Goal: Information Seeking & Learning: Check status

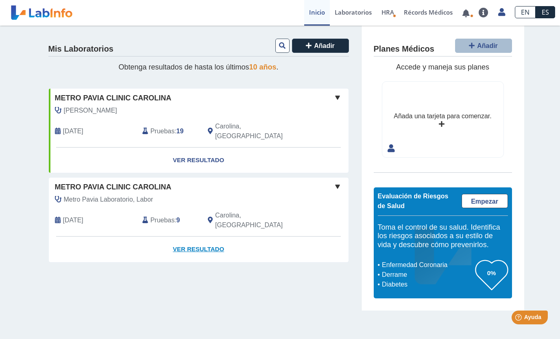
click at [203, 236] on link "Ver Resultado" at bounding box center [198, 249] width 299 height 26
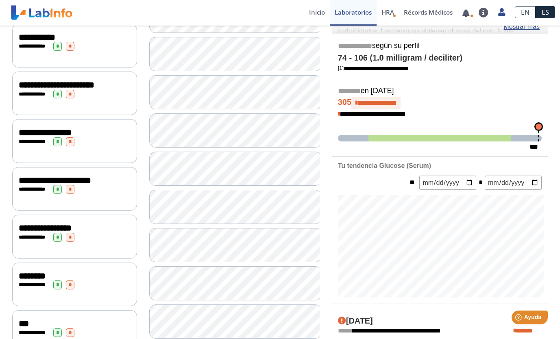
scroll to position [163, 0]
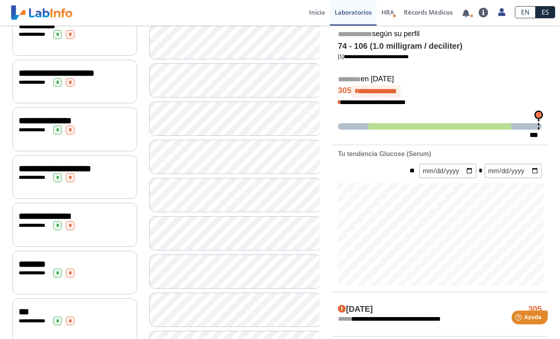
click at [97, 133] on div "**********" at bounding box center [75, 130] width 112 height 9
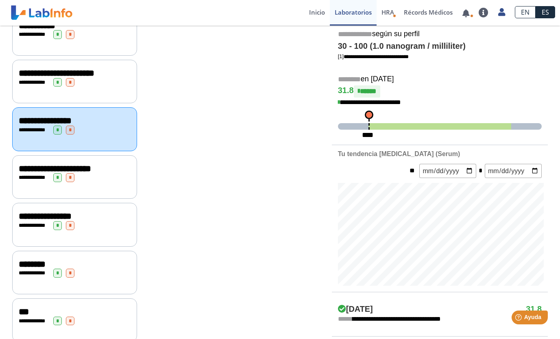
scroll to position [54, 0]
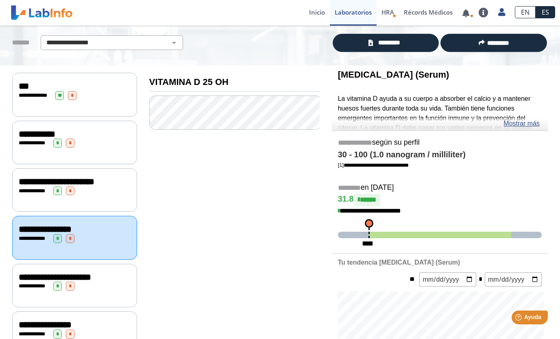
click at [103, 195] on div "**********" at bounding box center [75, 191] width 112 height 9
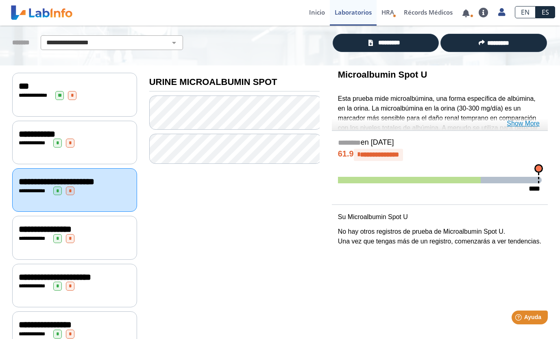
click at [532, 125] on link "Show More" at bounding box center [522, 124] width 33 height 10
click at [534, 122] on link "Show More" at bounding box center [522, 124] width 33 height 10
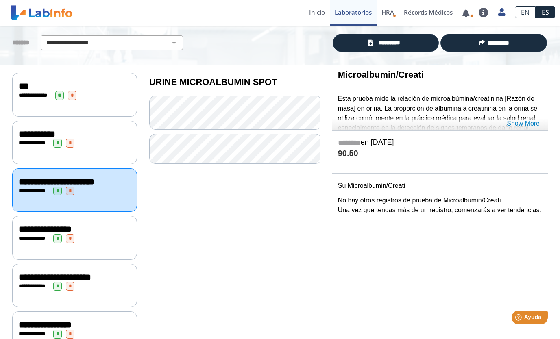
click at [535, 124] on link "Show More" at bounding box center [522, 124] width 33 height 10
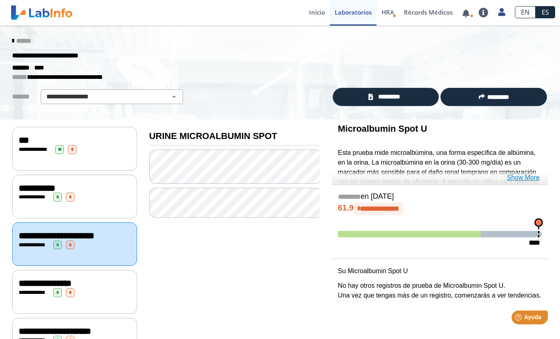
click at [536, 178] on link "Show More" at bounding box center [522, 178] width 33 height 10
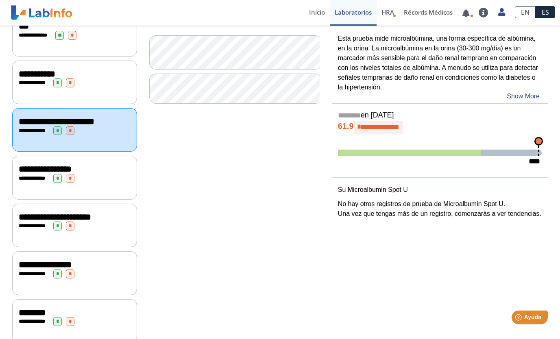
scroll to position [115, 0]
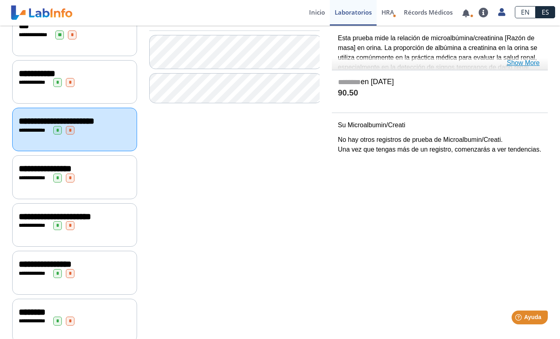
click at [531, 63] on link "Show More" at bounding box center [522, 63] width 33 height 10
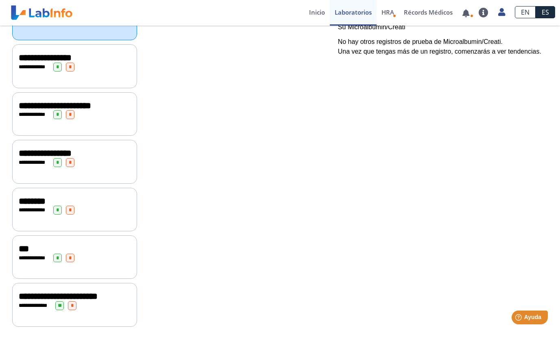
scroll to position [240, 0]
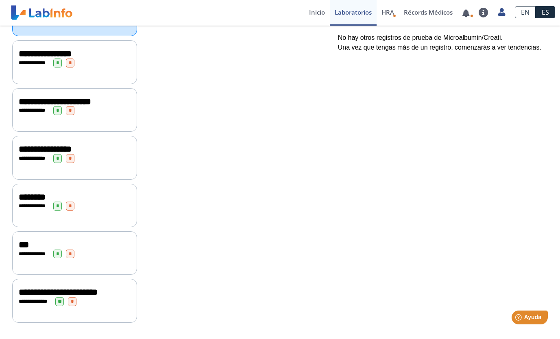
click at [96, 287] on div "**********" at bounding box center [75, 292] width 112 height 10
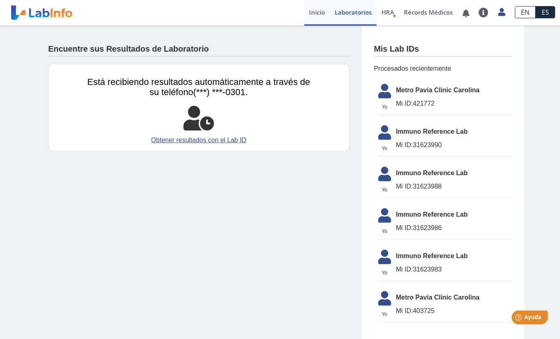
click at [319, 13] on link "Inicio" at bounding box center [317, 13] width 26 height 26
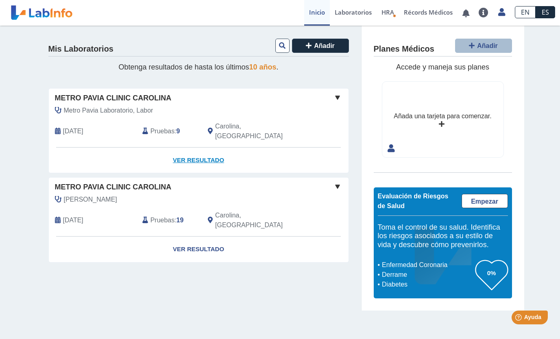
click at [215, 152] on link "Ver Resultado" at bounding box center [198, 161] width 299 height 26
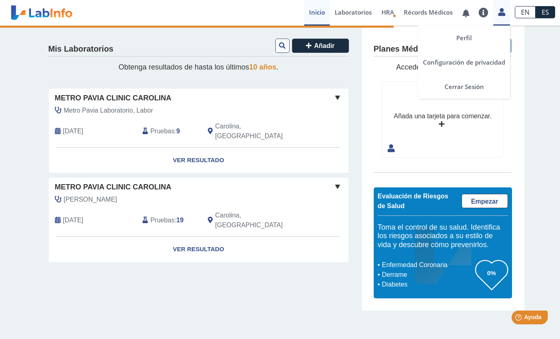
click at [500, 12] on icon at bounding box center [501, 12] width 7 height 6
click at [468, 92] on link "Cerrar Sesión" at bounding box center [464, 86] width 92 height 24
click at [504, 17] on div "Perfil Configuración de privacidad Cerrar Sesión" at bounding box center [501, 13] width 17 height 26
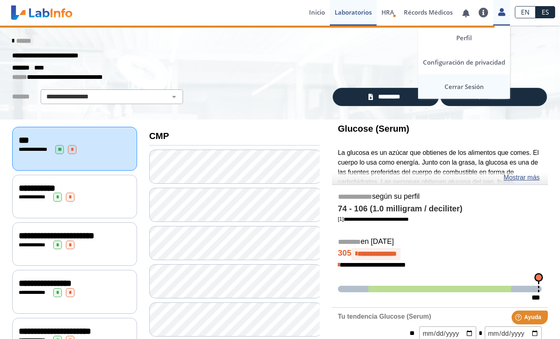
click at [471, 82] on link "Cerrar Sesión" at bounding box center [464, 86] width 92 height 24
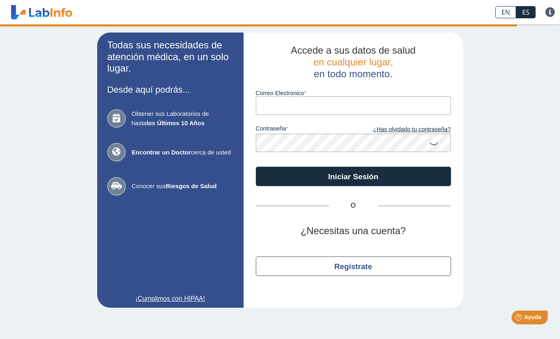
type input "[EMAIL_ADDRESS][DOMAIN_NAME]"
